Goal: Information Seeking & Learning: Learn about a topic

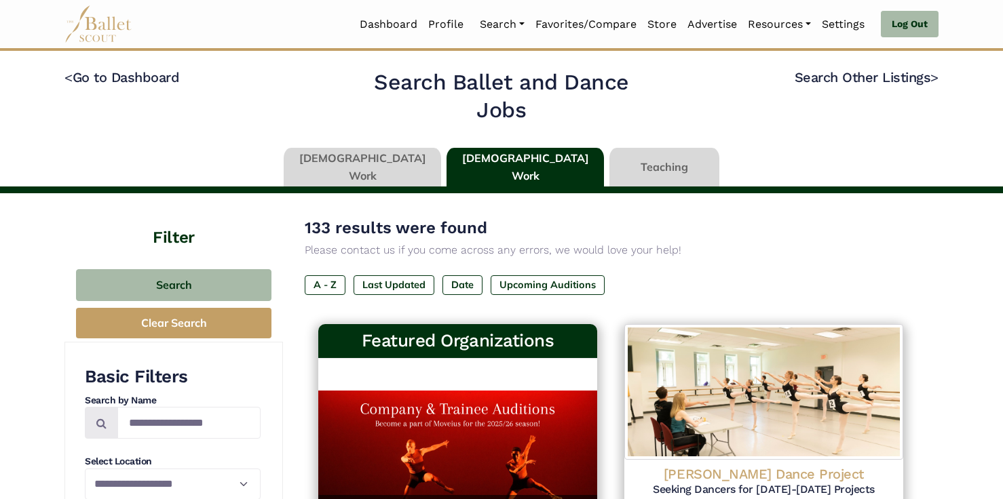
click at [364, 160] on link at bounding box center [362, 167] width 157 height 39
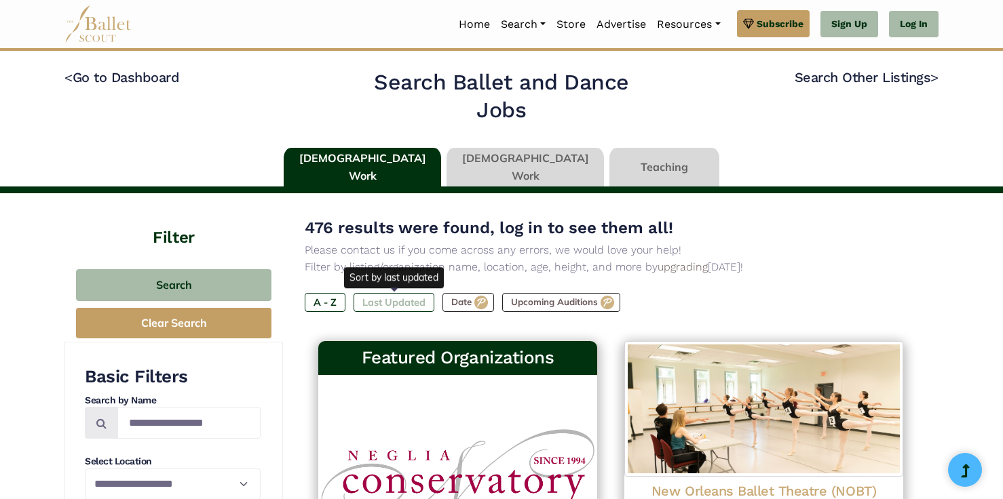
click at [404, 295] on label "Last Updated" at bounding box center [393, 302] width 81 height 19
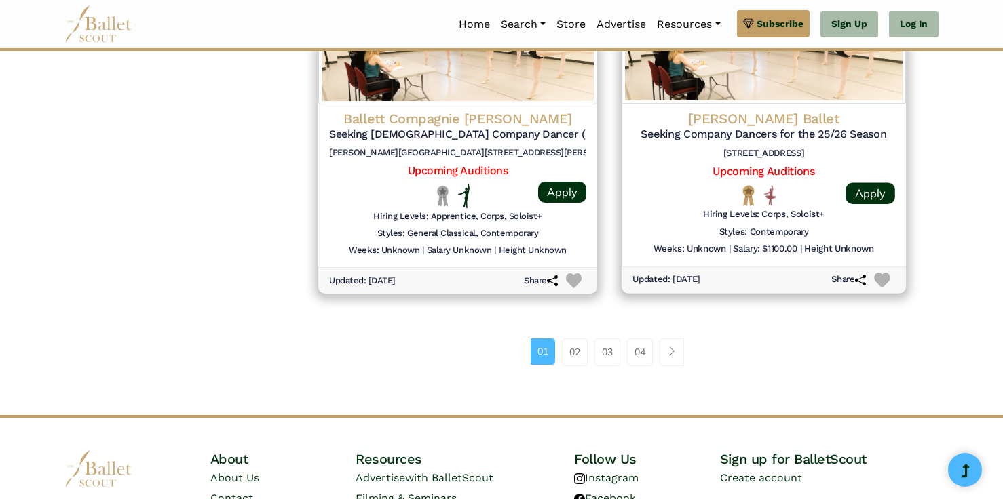
scroll to position [1814, 0]
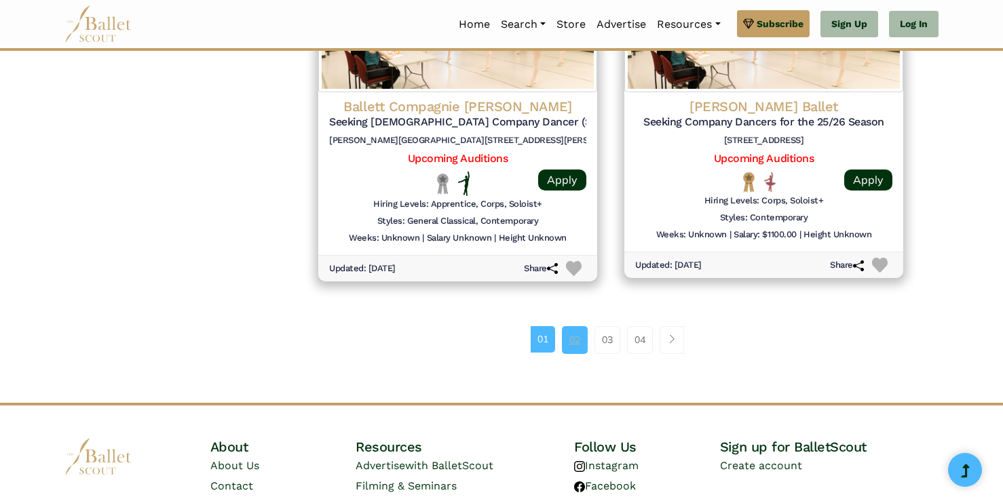
click at [583, 341] on link "02" at bounding box center [575, 339] width 26 height 27
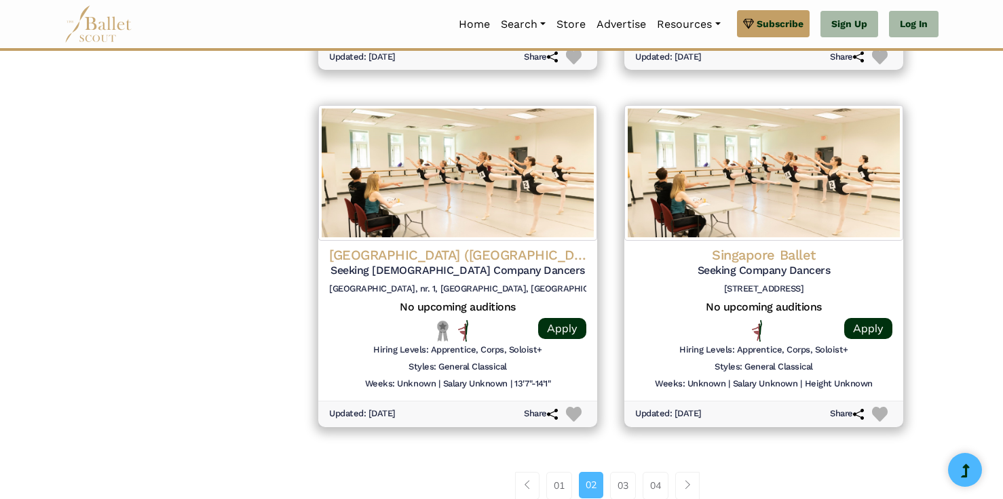
scroll to position [1905, 0]
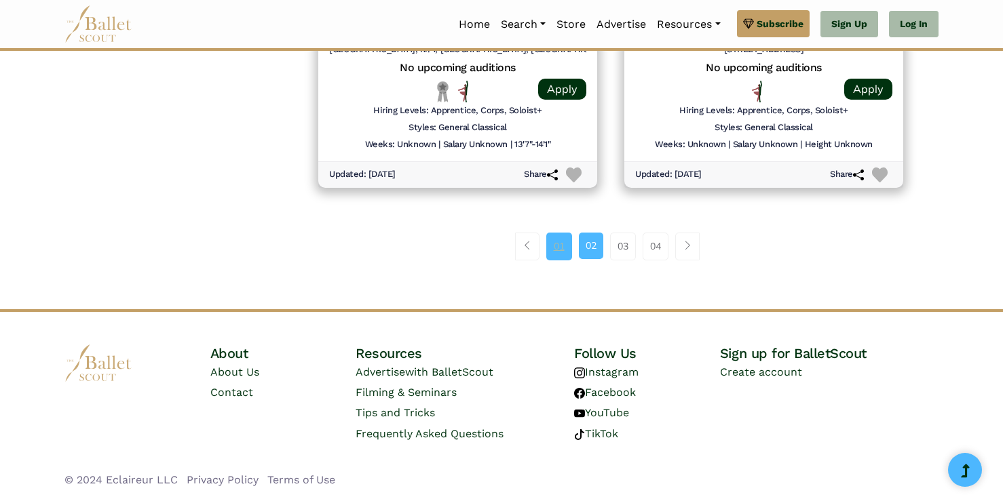
click at [566, 250] on link "01" at bounding box center [559, 246] width 26 height 27
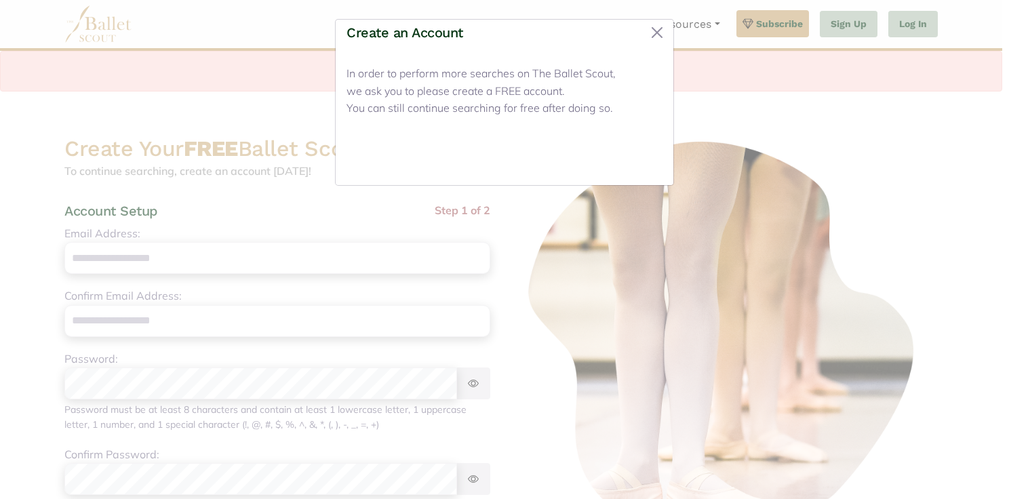
click at [649, 161] on button "Close" at bounding box center [637, 158] width 51 height 32
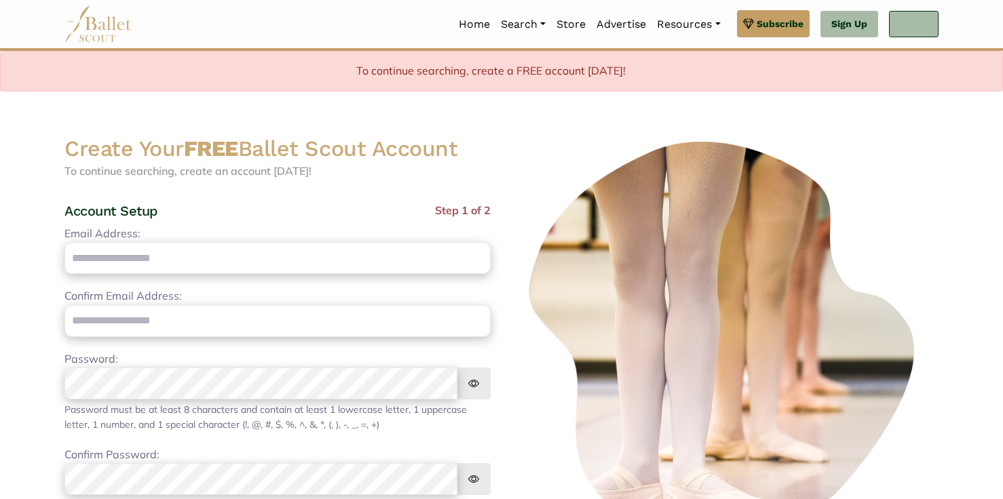
click at [922, 19] on link "Log In" at bounding box center [914, 24] width 50 height 27
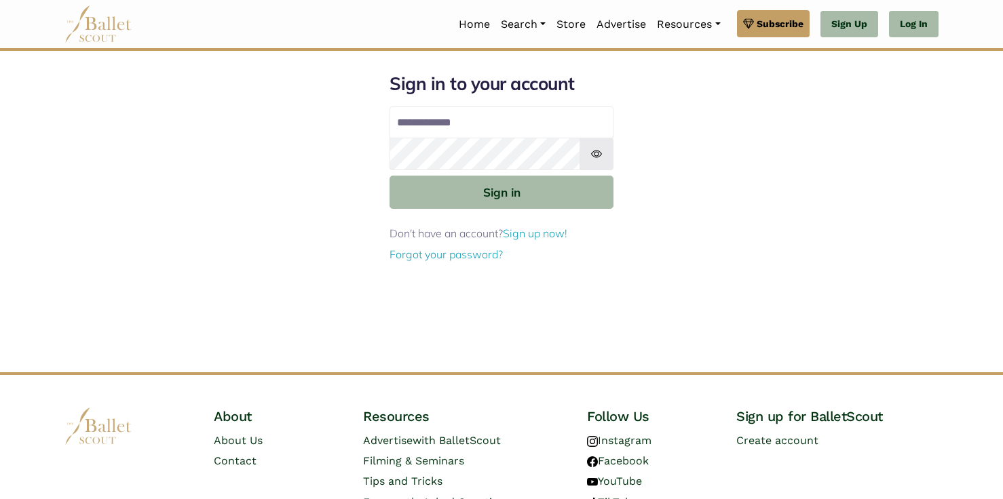
click at [566, 120] on input "Email address" at bounding box center [501, 123] width 224 height 33
type input "**********"
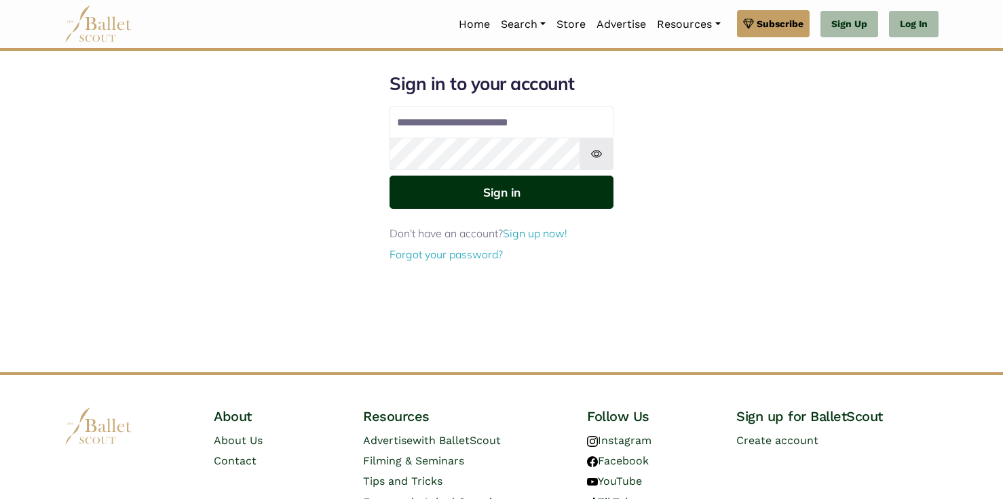
click at [528, 193] on button "Sign in" at bounding box center [501, 192] width 224 height 33
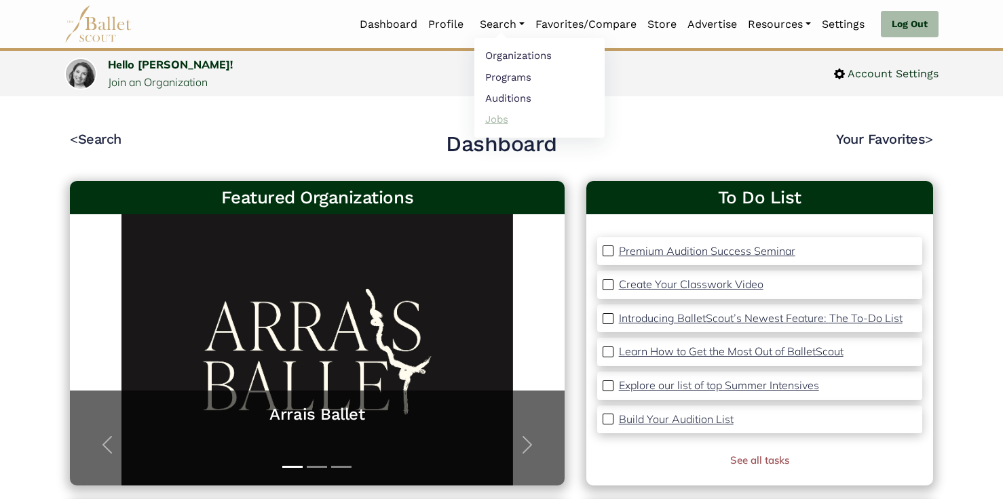
click at [486, 120] on link "Jobs" at bounding box center [539, 119] width 130 height 21
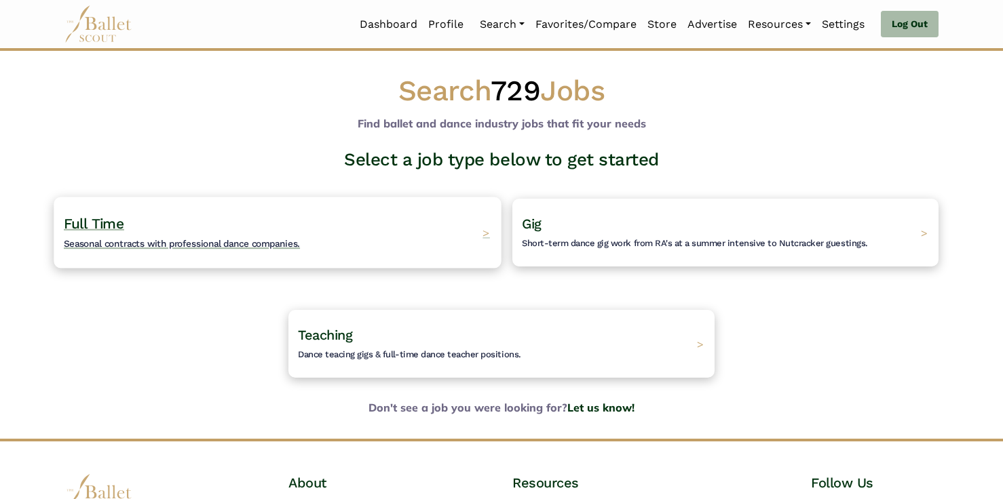
click at [414, 227] on div "Full Time Seasonal contracts with professional dance companies. >" at bounding box center [277, 232] width 447 height 71
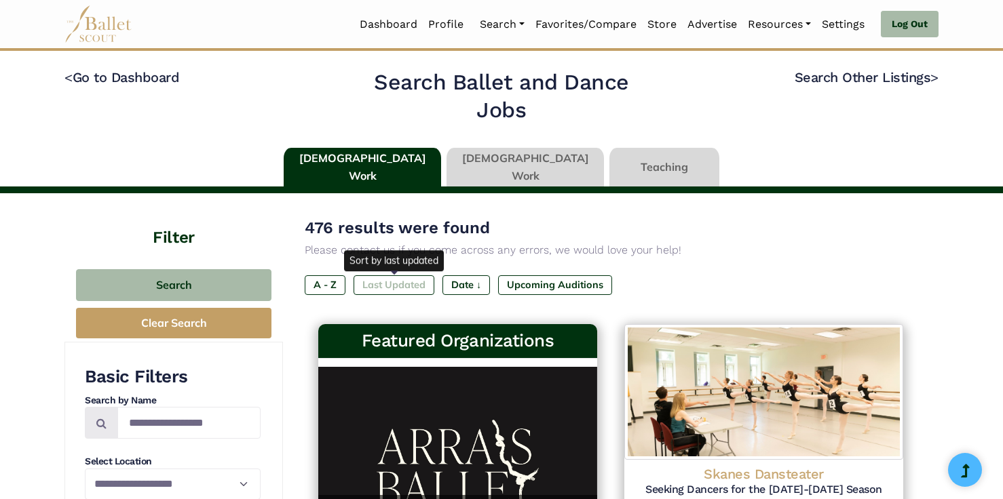
click at [389, 292] on label "Last Updated" at bounding box center [393, 284] width 81 height 19
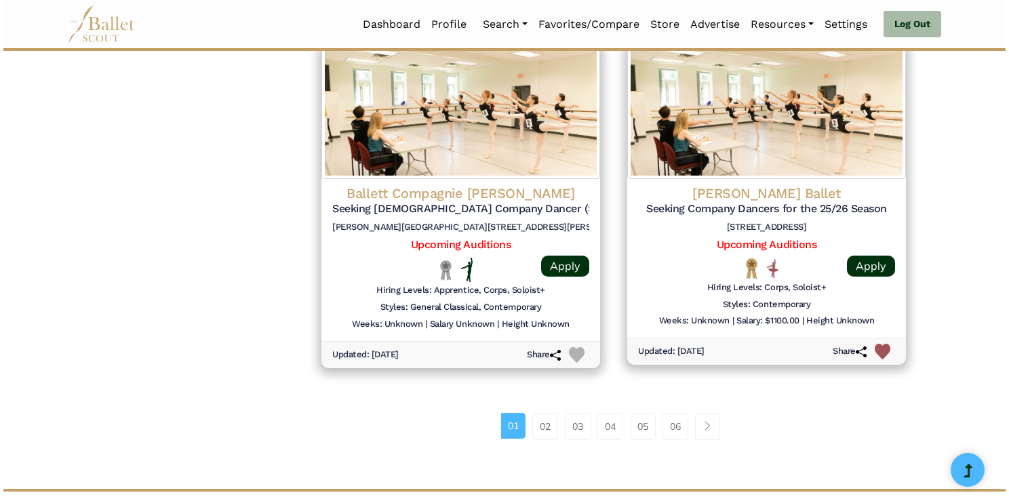
scroll to position [1742, 0]
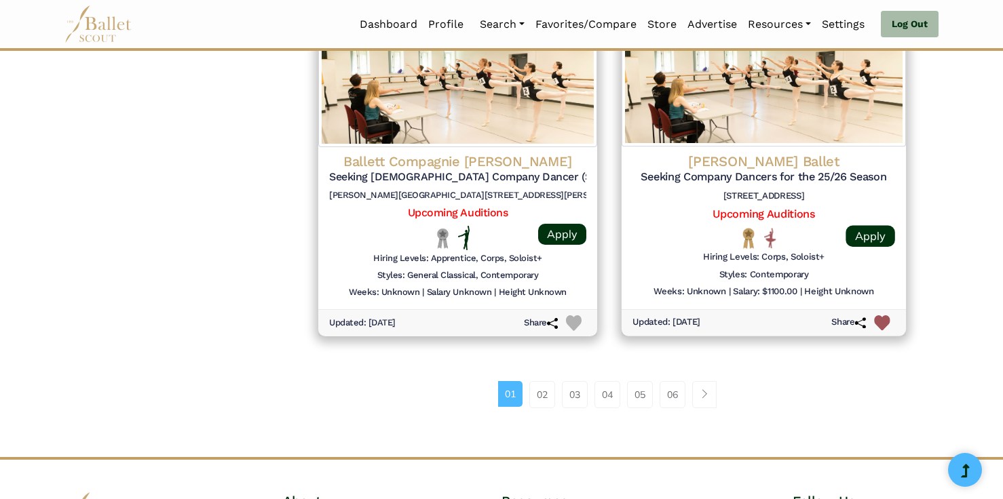
click at [824, 125] on img at bounding box center [763, 77] width 284 height 138
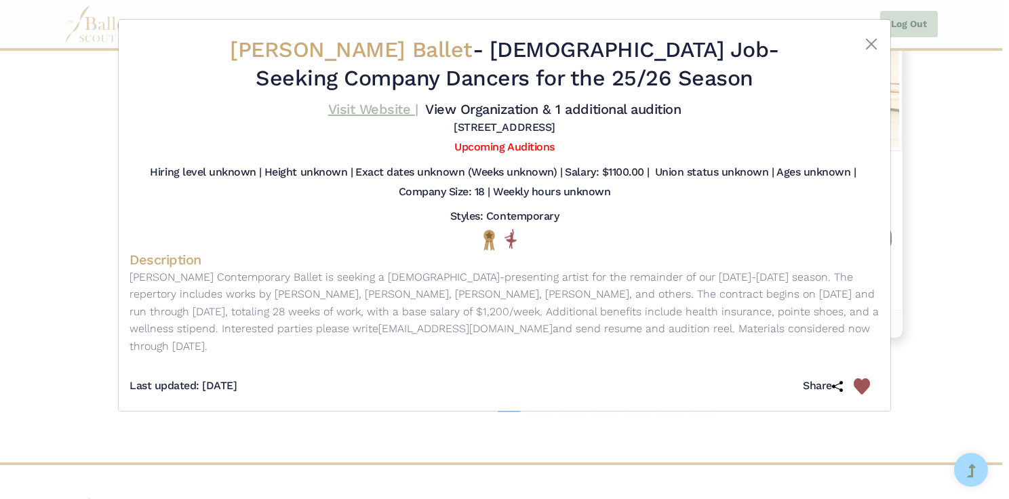
click at [405, 104] on link "Visit Website |" at bounding box center [373, 109] width 90 height 16
click at [490, 113] on link "View Organization & 1 additional audition" at bounding box center [553, 109] width 256 height 16
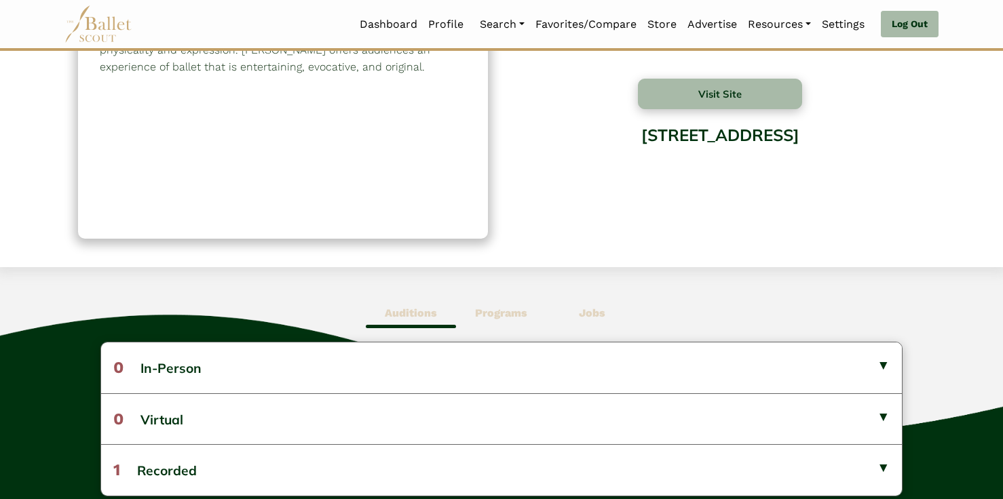
scroll to position [197, 0]
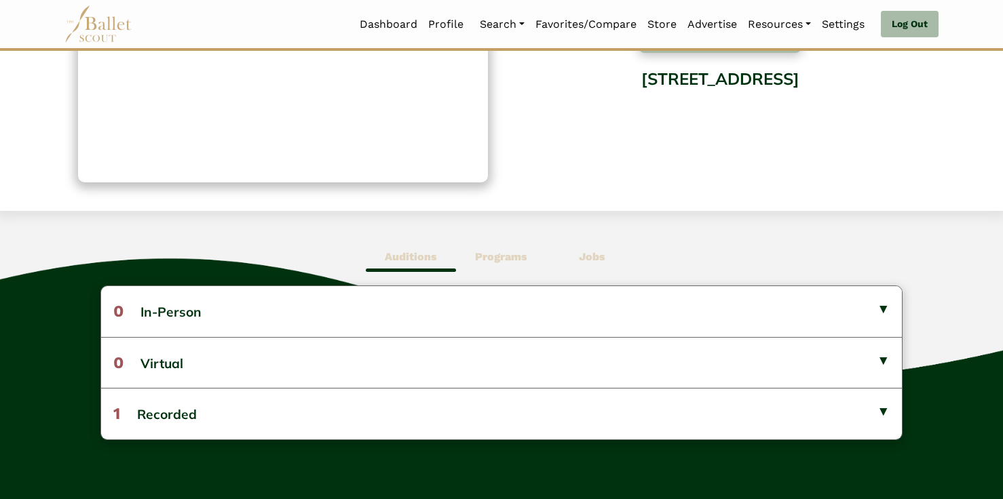
click at [596, 267] on span "Jobs" at bounding box center [592, 257] width 90 height 31
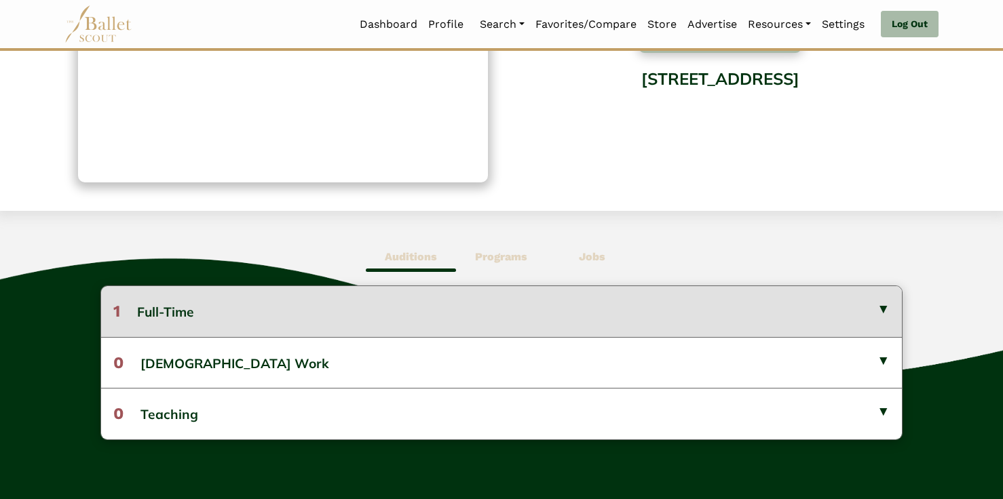
click at [577, 294] on button "1 Full-Time" at bounding box center [501, 311] width 800 height 50
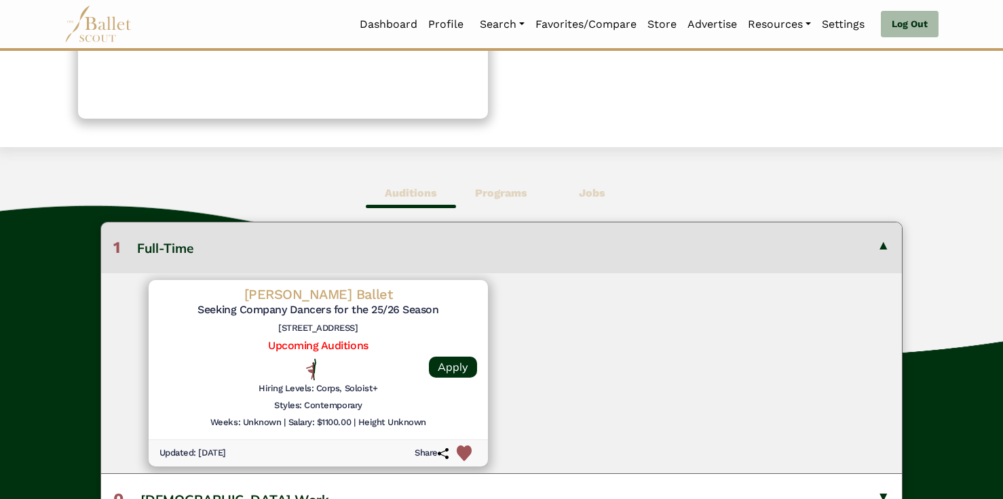
scroll to position [263, 0]
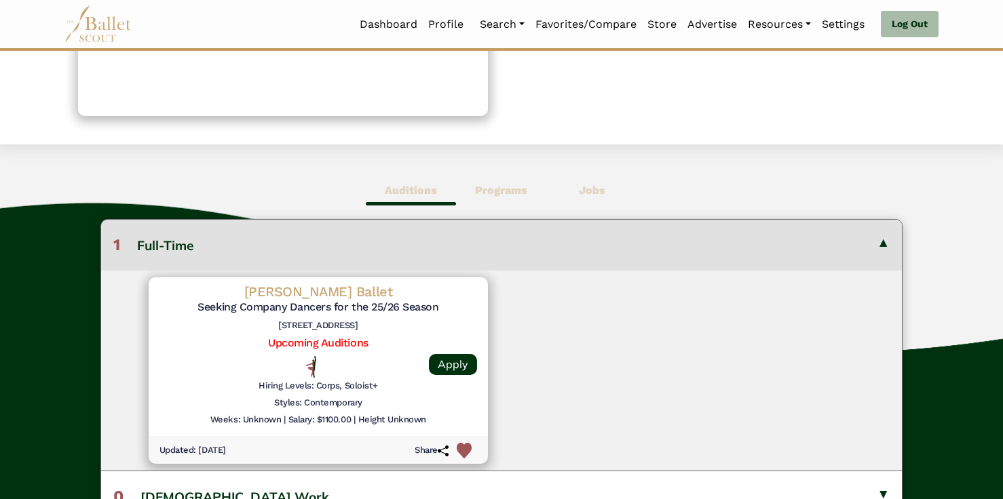
click at [394, 307] on h5 "Seeking Company Dancers for the 25/26 Season" at bounding box center [317, 308] width 317 height 14
click at [324, 292] on h4 "[PERSON_NAME] Ballet" at bounding box center [317, 292] width 317 height 18
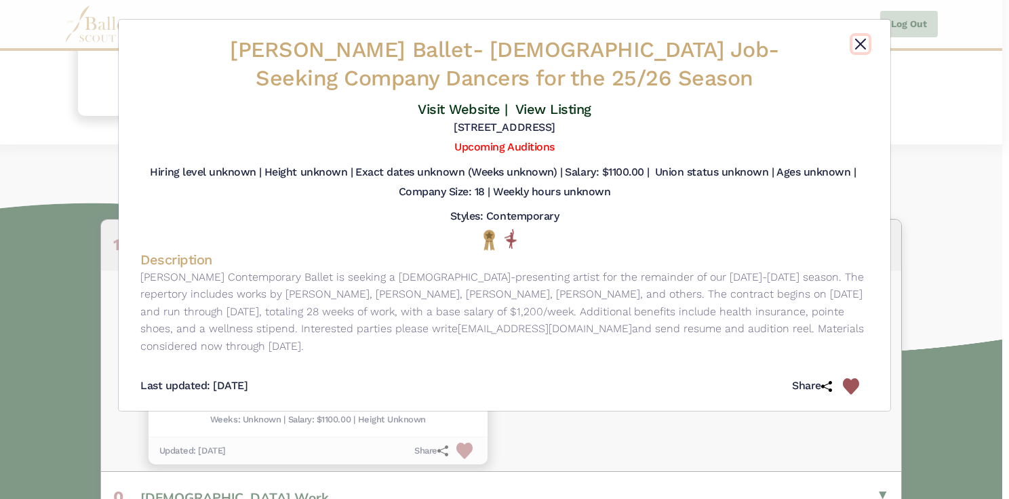
click at [860, 43] on button "Close" at bounding box center [861, 44] width 16 height 16
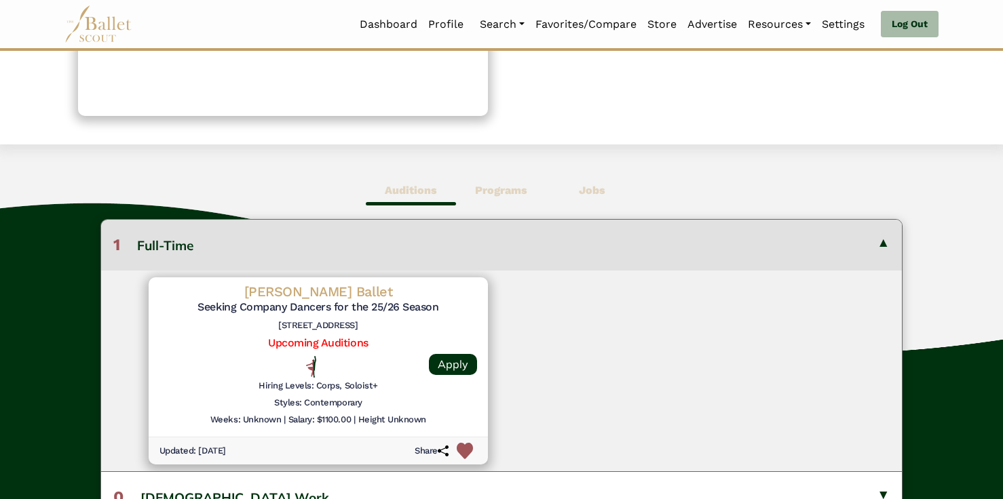
click at [886, 240] on button "1 Full-Time" at bounding box center [501, 245] width 800 height 50
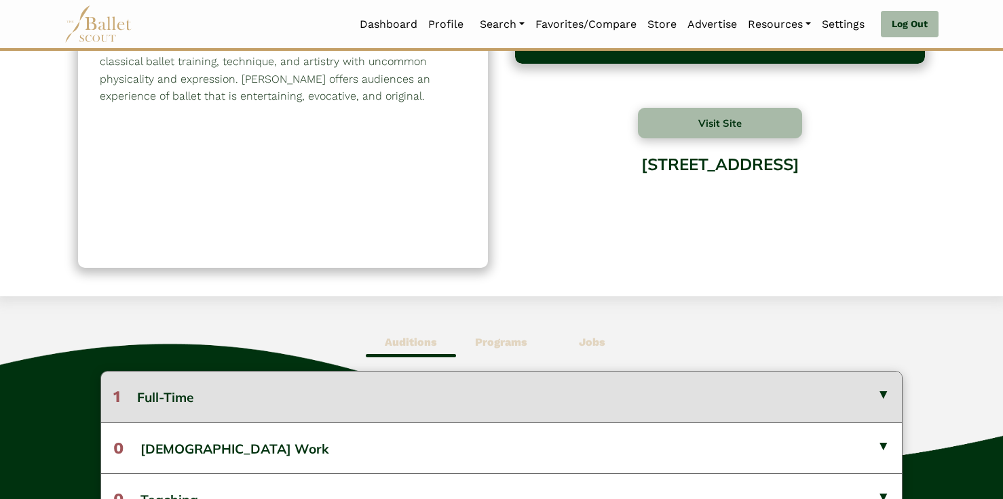
scroll to position [0, 0]
